Goal: Information Seeking & Learning: Learn about a topic

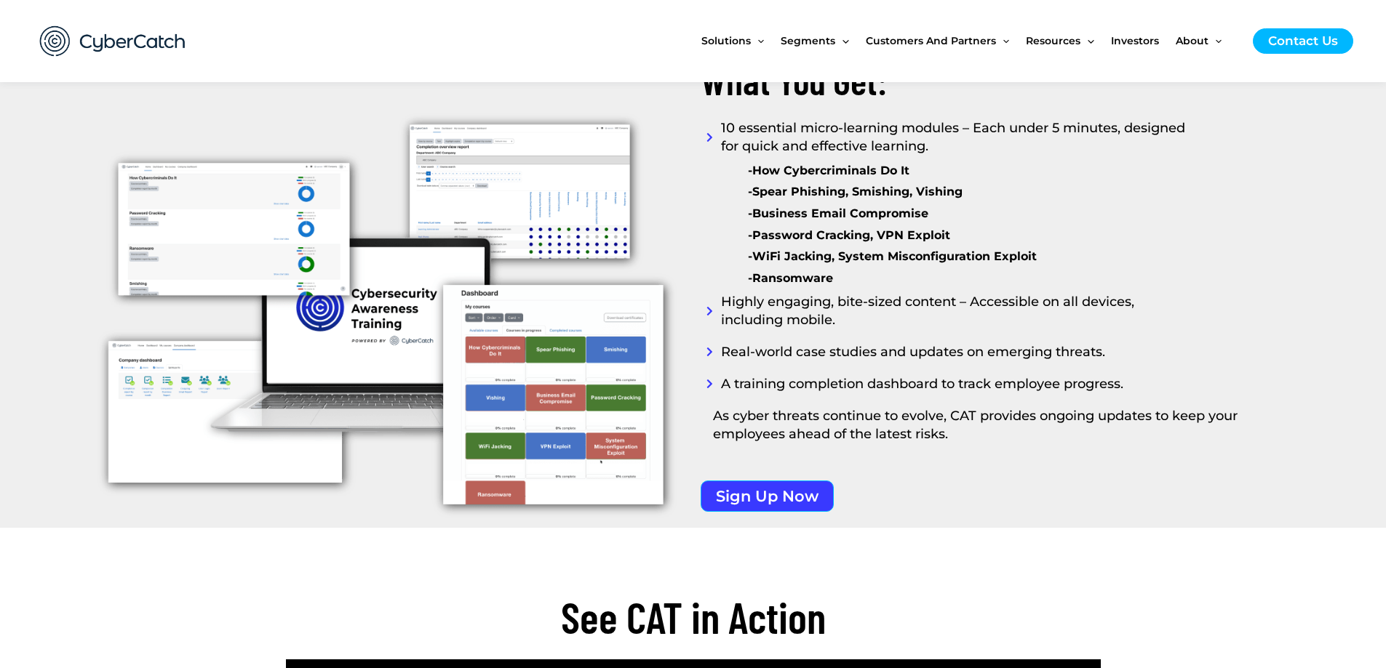
scroll to position [1874, 0]
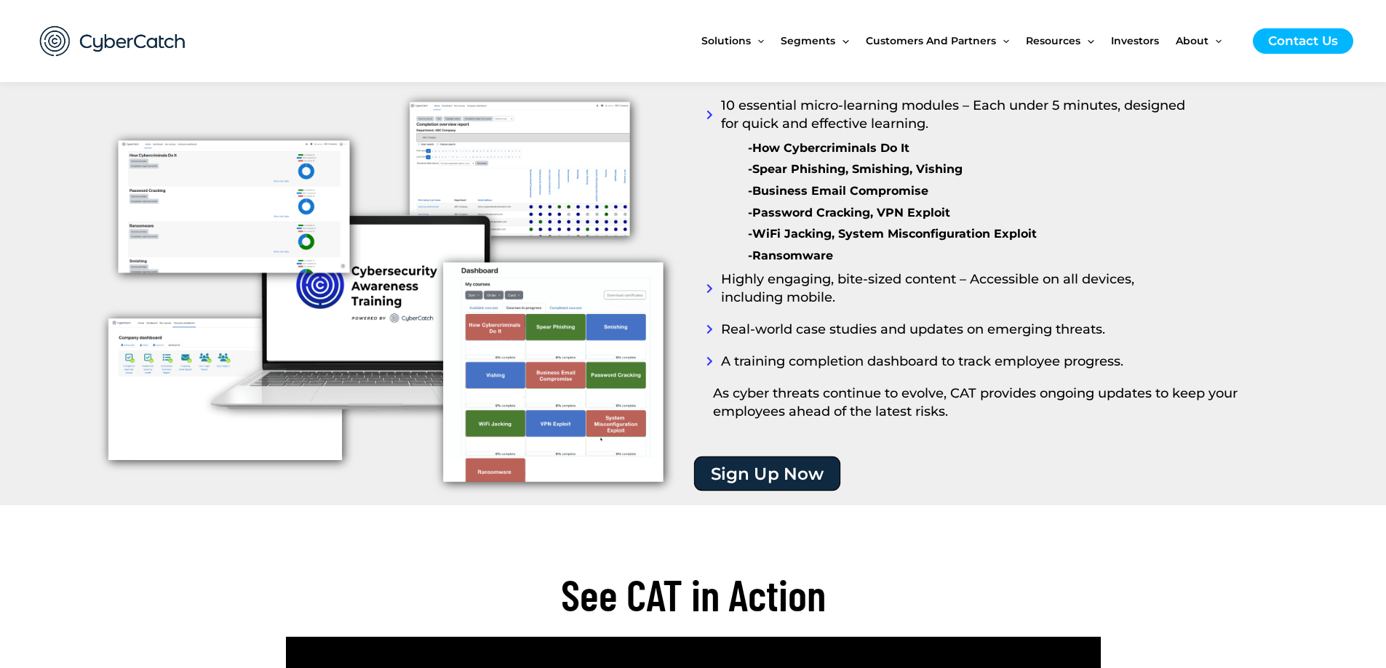
click at [773, 470] on span "Sign Up Now" at bounding box center [766, 473] width 113 height 17
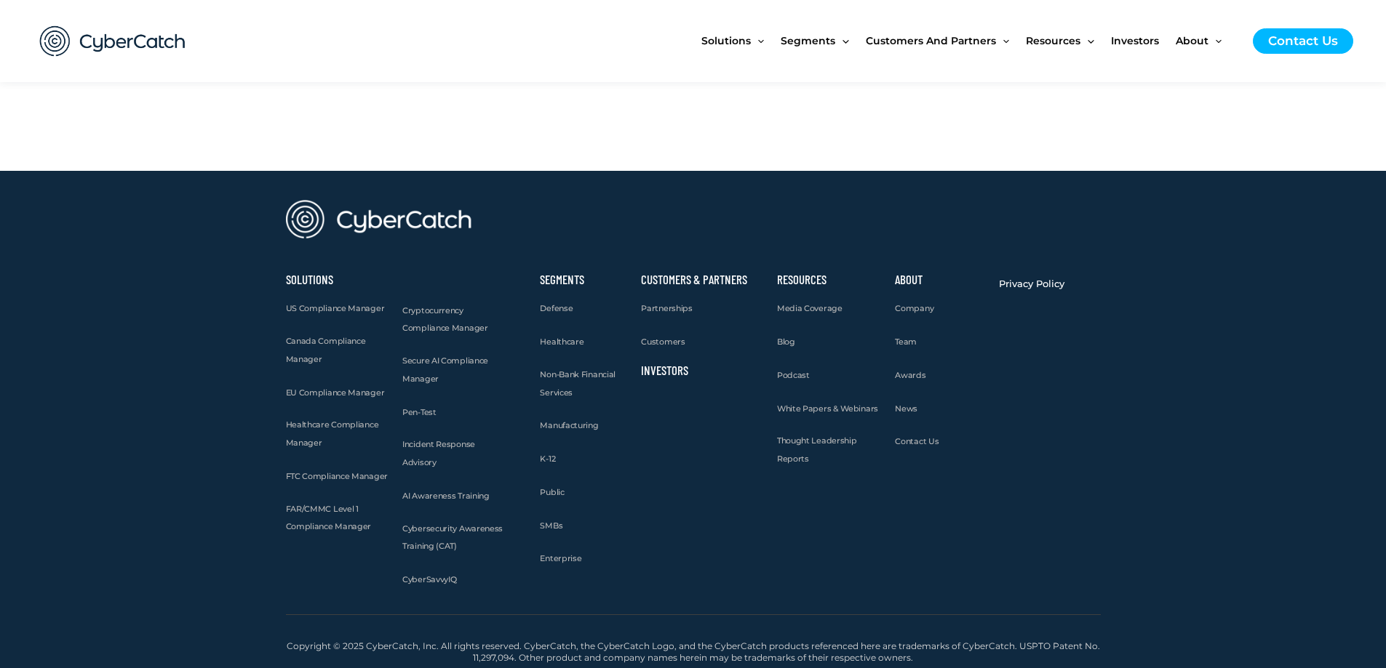
scroll to position [3608, 0]
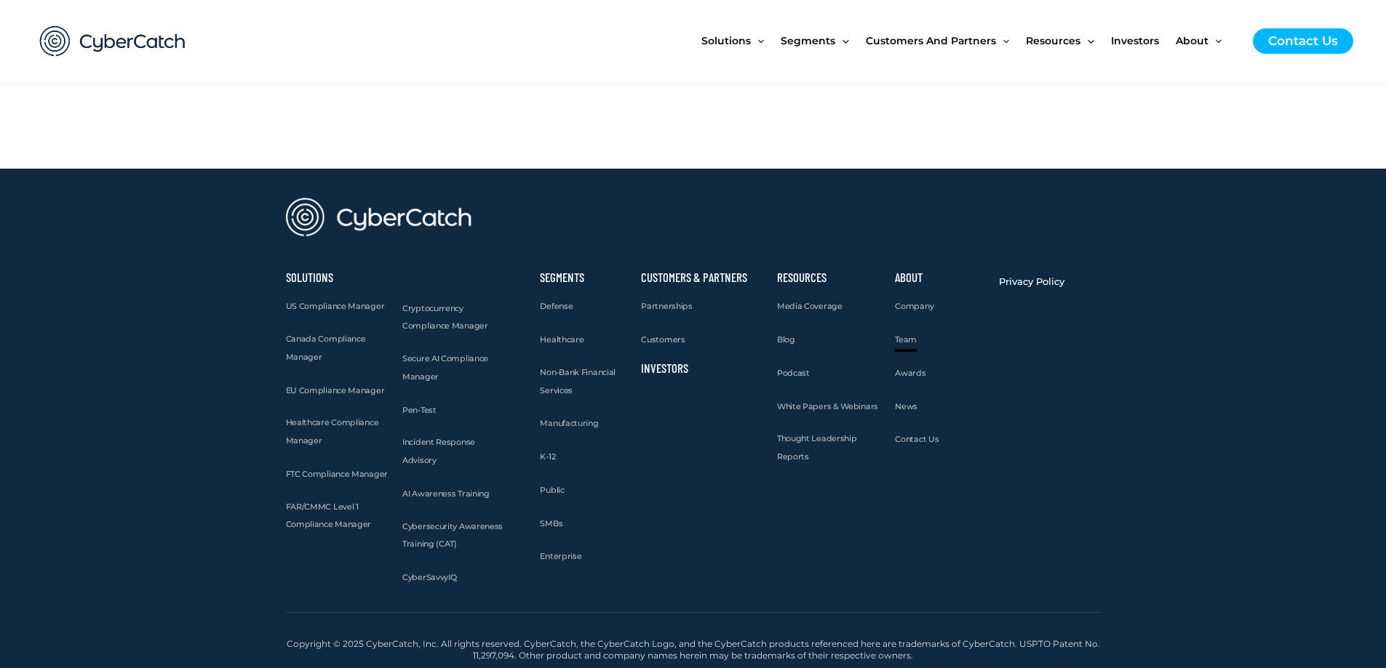
click at [908, 341] on span "Team" at bounding box center [906, 340] width 22 height 10
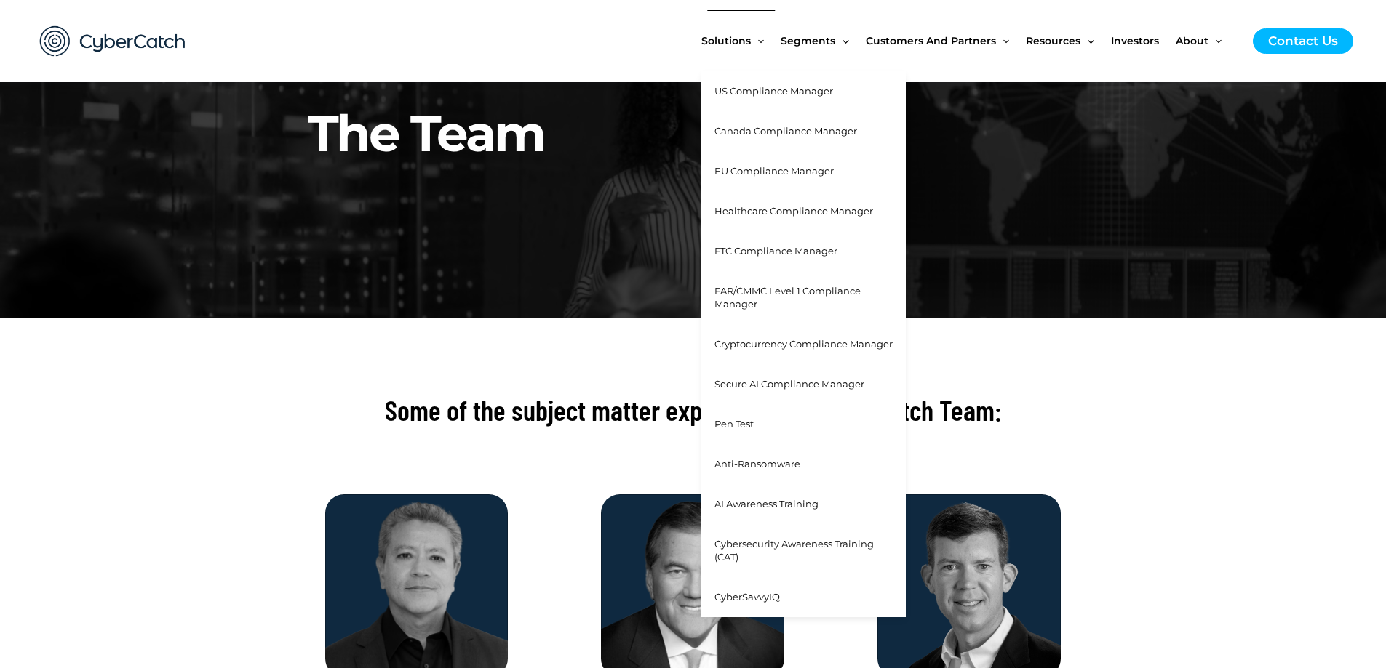
scroll to position [153, 0]
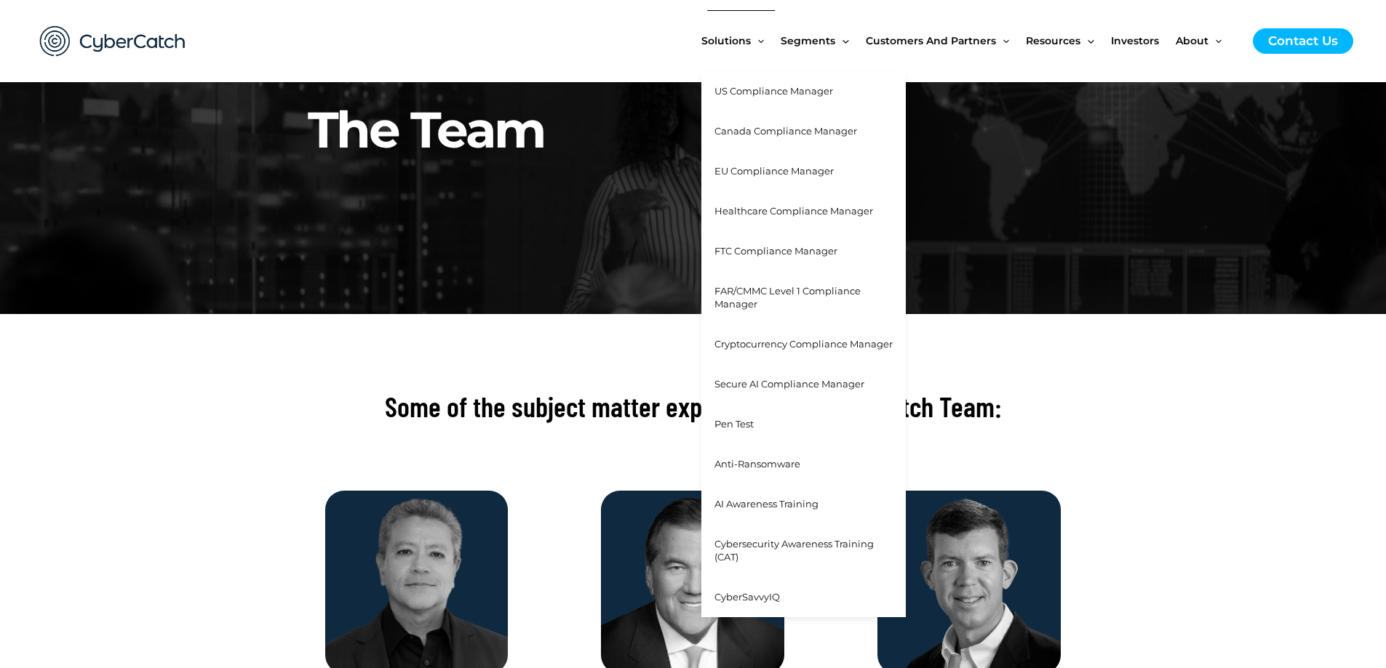
click at [783, 506] on span "AI Awareness Training" at bounding box center [766, 504] width 104 height 12
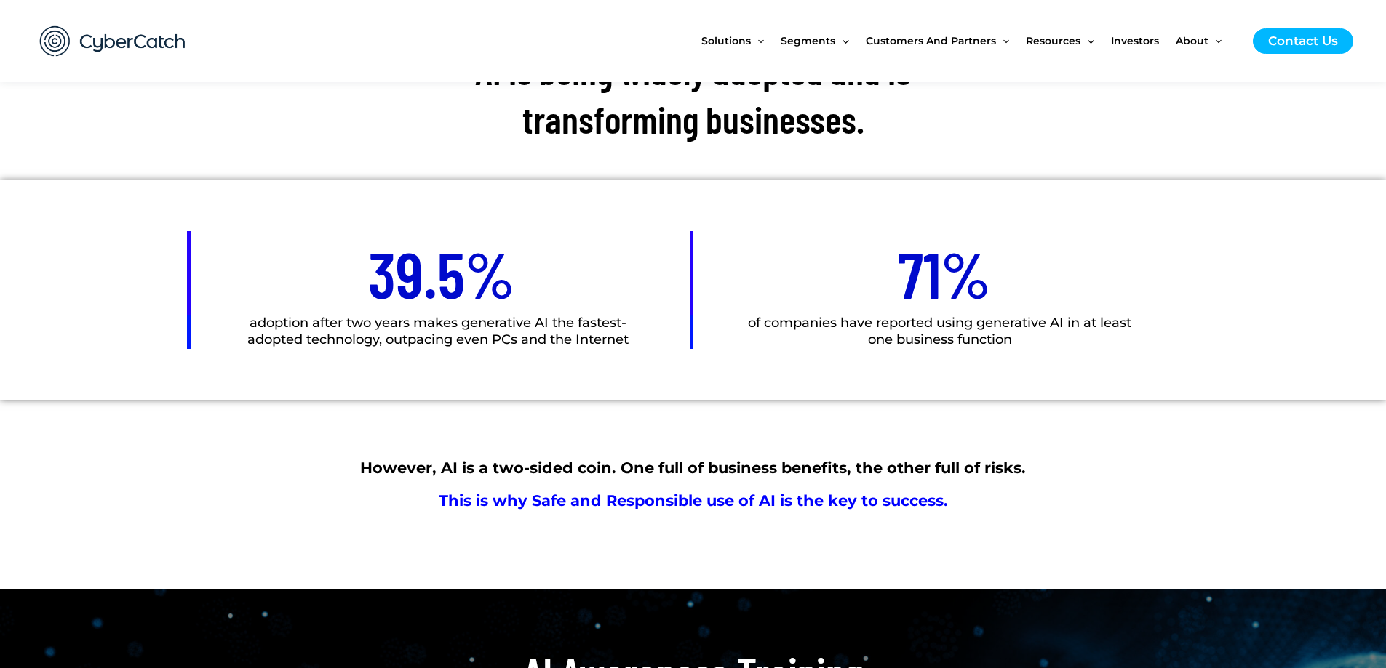
scroll to position [592, 0]
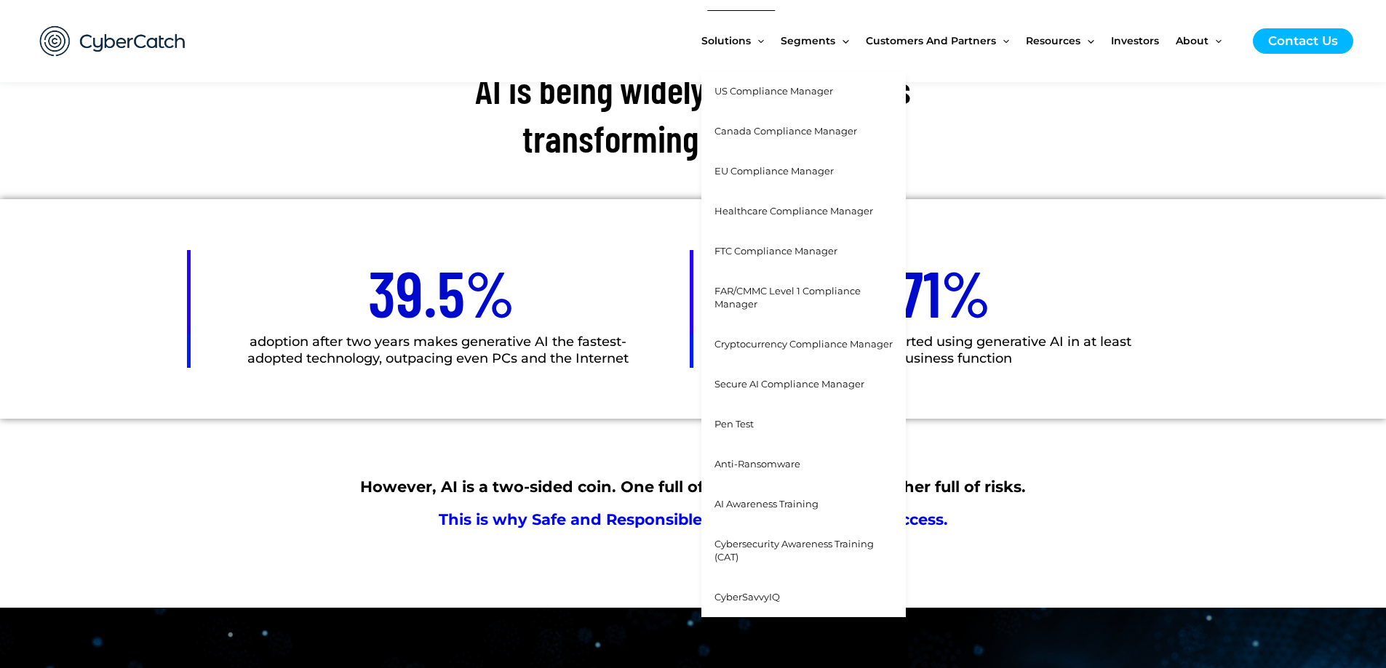
click at [814, 551] on link "Cybersecurity Awareness Training (CAT)" at bounding box center [803, 551] width 204 height 54
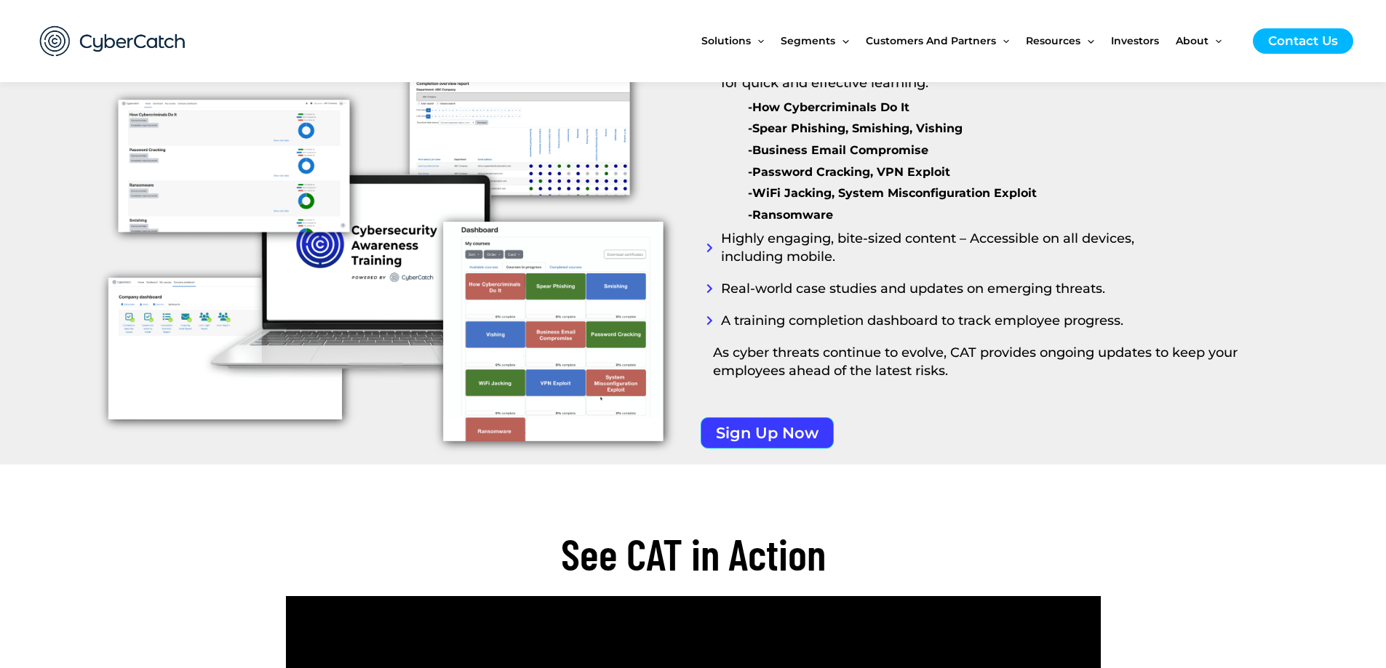
scroll to position [1917, 0]
